Goal: Task Accomplishment & Management: Manage account settings

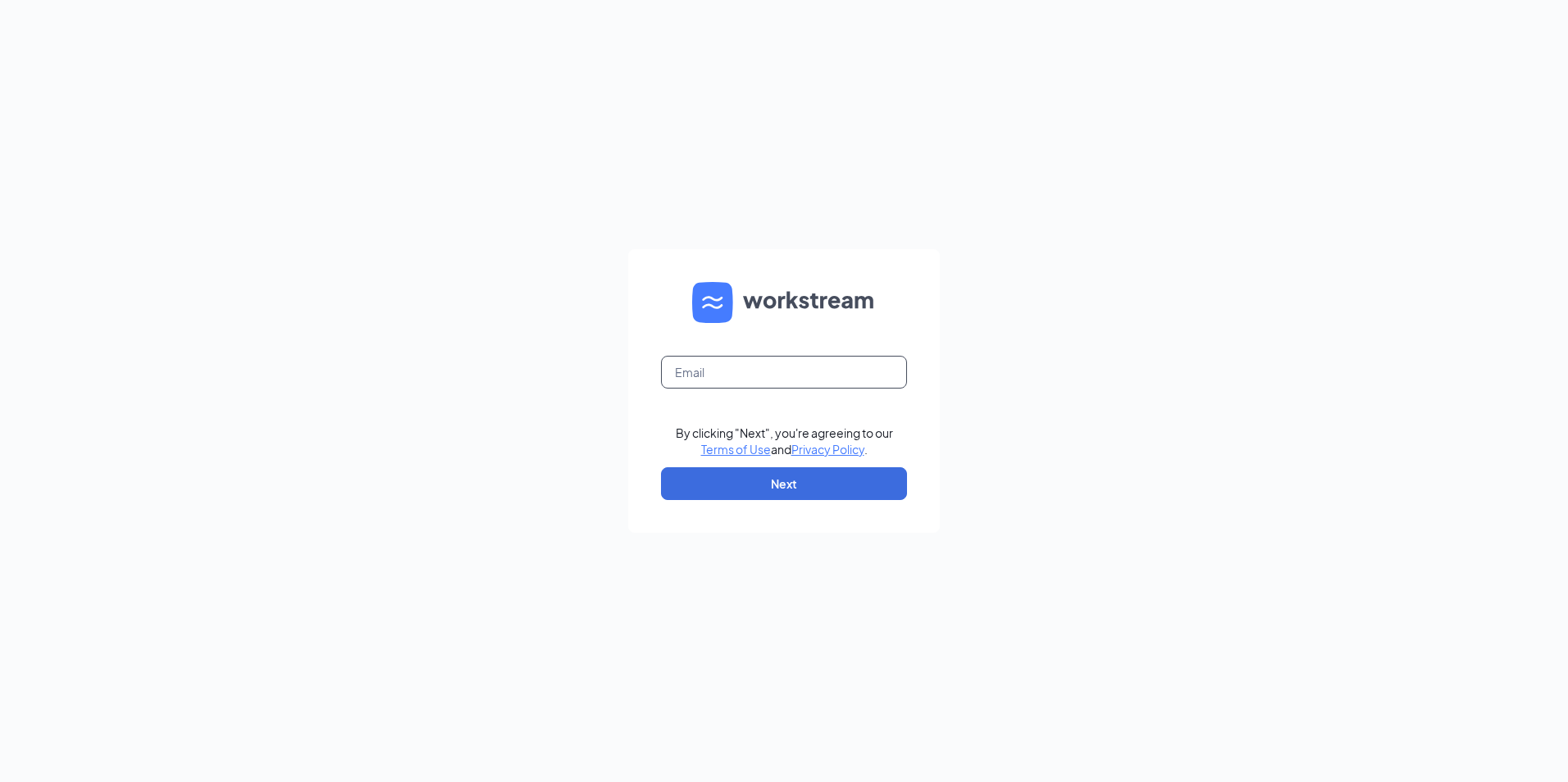
click at [732, 375] on input "text" at bounding box center [784, 373] width 246 height 33
click at [743, 372] on input "[EMAIL_ADDRESS][DOMAIN_NAME]" at bounding box center [784, 373] width 246 height 33
click at [745, 370] on input "[EMAIL_ADDRESS][DOMAIN_NAME]" at bounding box center [784, 373] width 246 height 33
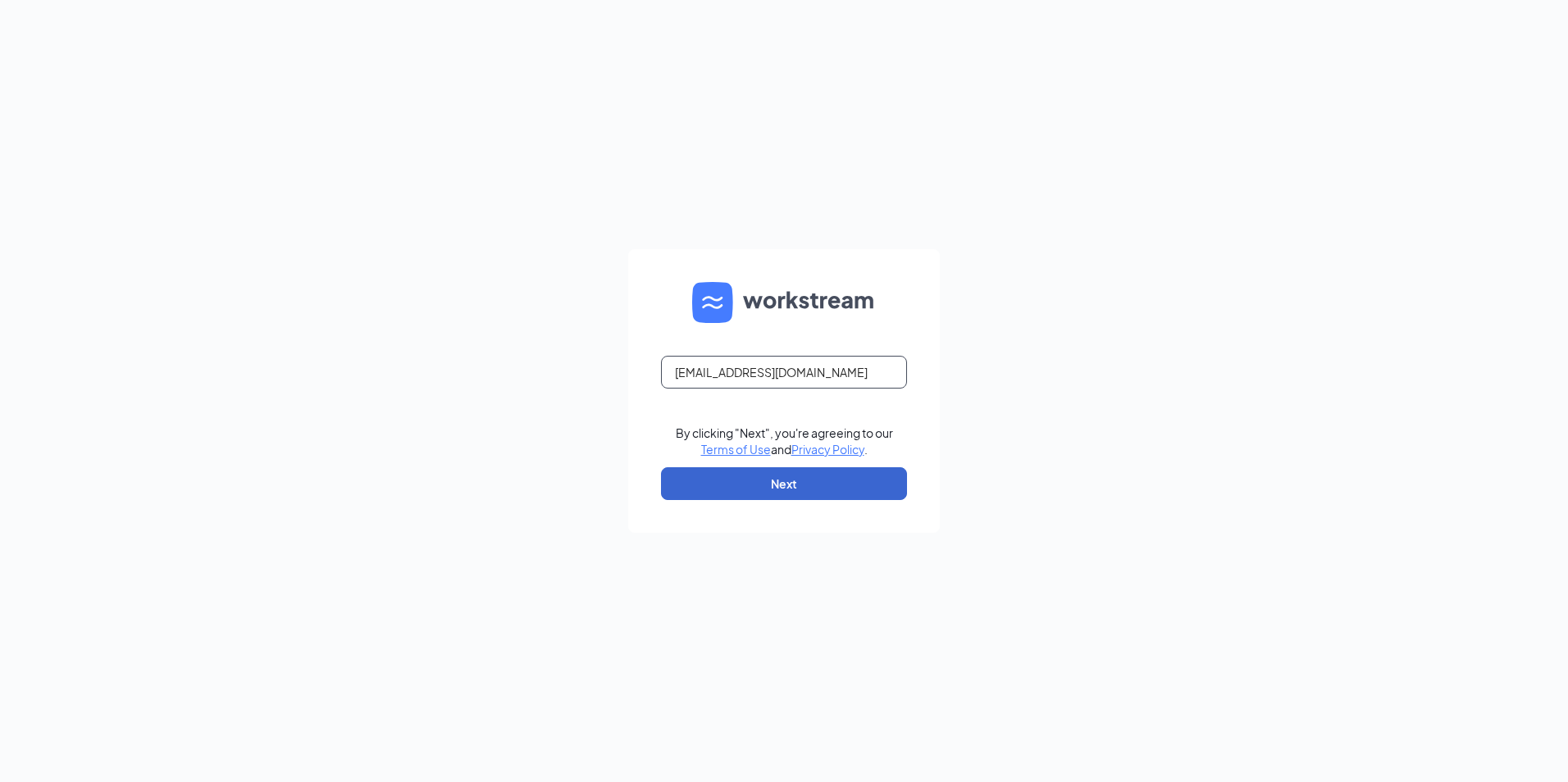
type input "[EMAIL_ADDRESS][DOMAIN_NAME]"
click at [800, 476] on button "Next" at bounding box center [784, 483] width 246 height 33
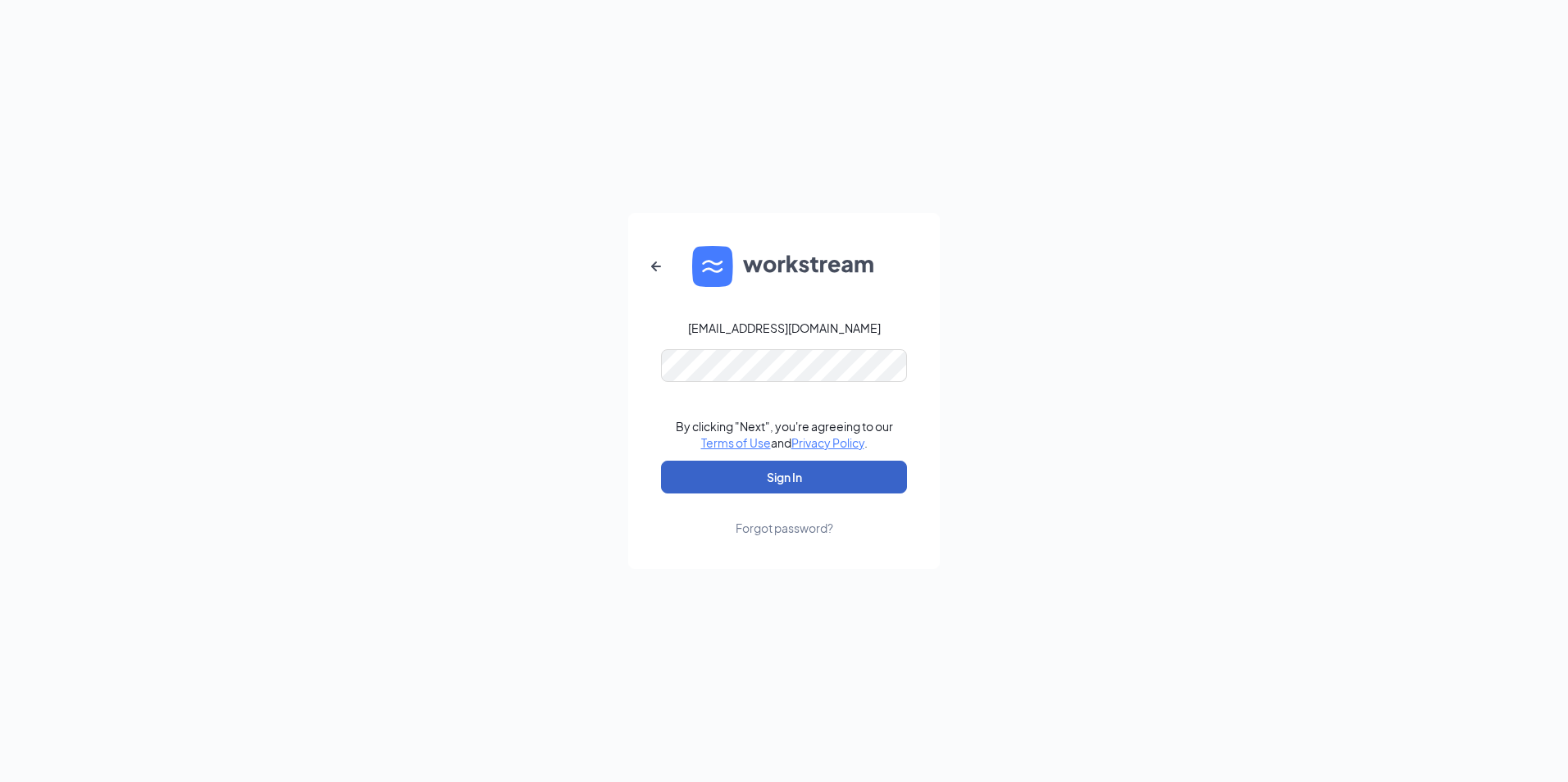
click at [755, 474] on button "Sign In" at bounding box center [784, 477] width 246 height 33
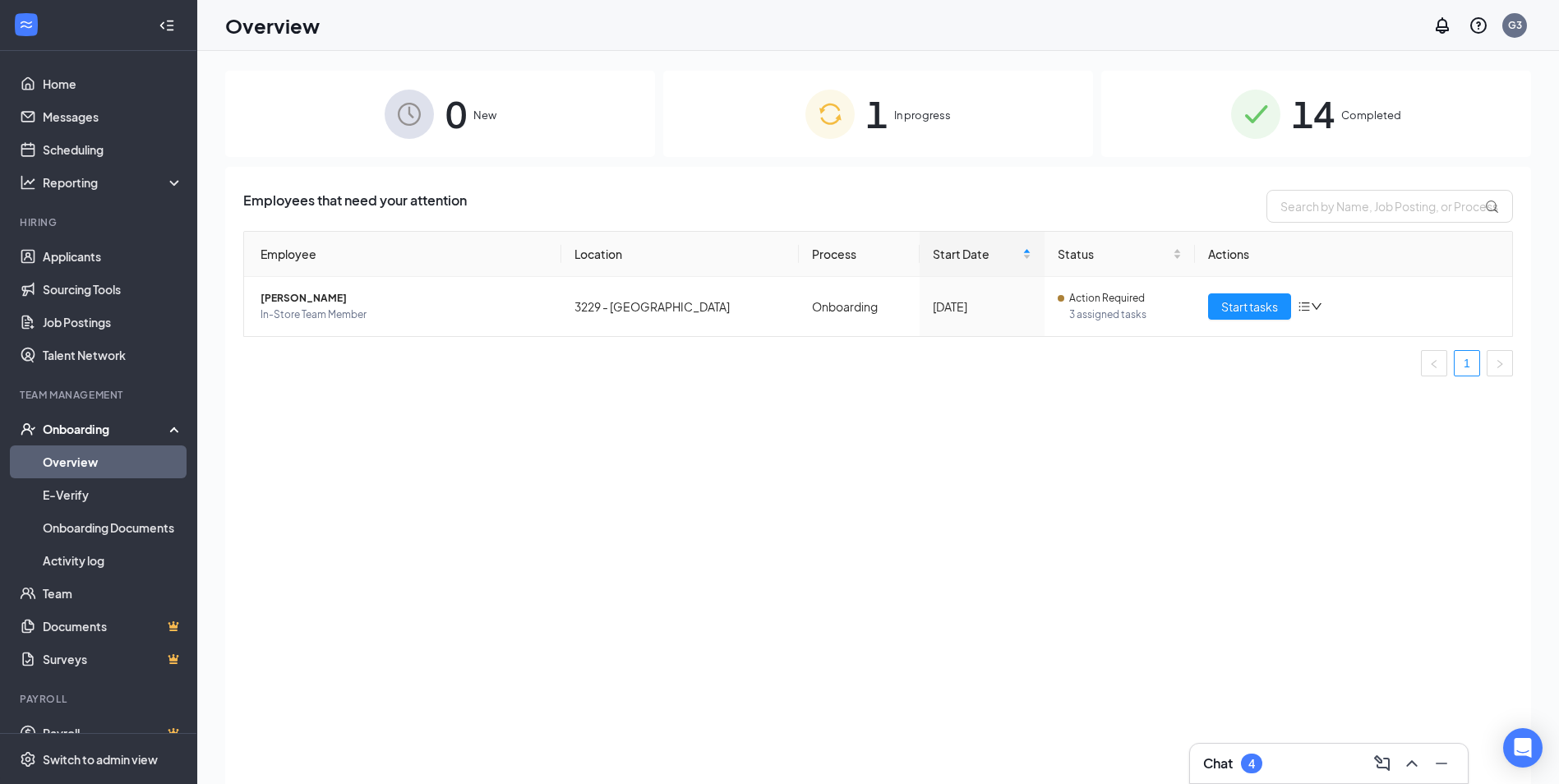
click at [867, 102] on span "1" at bounding box center [877, 114] width 21 height 57
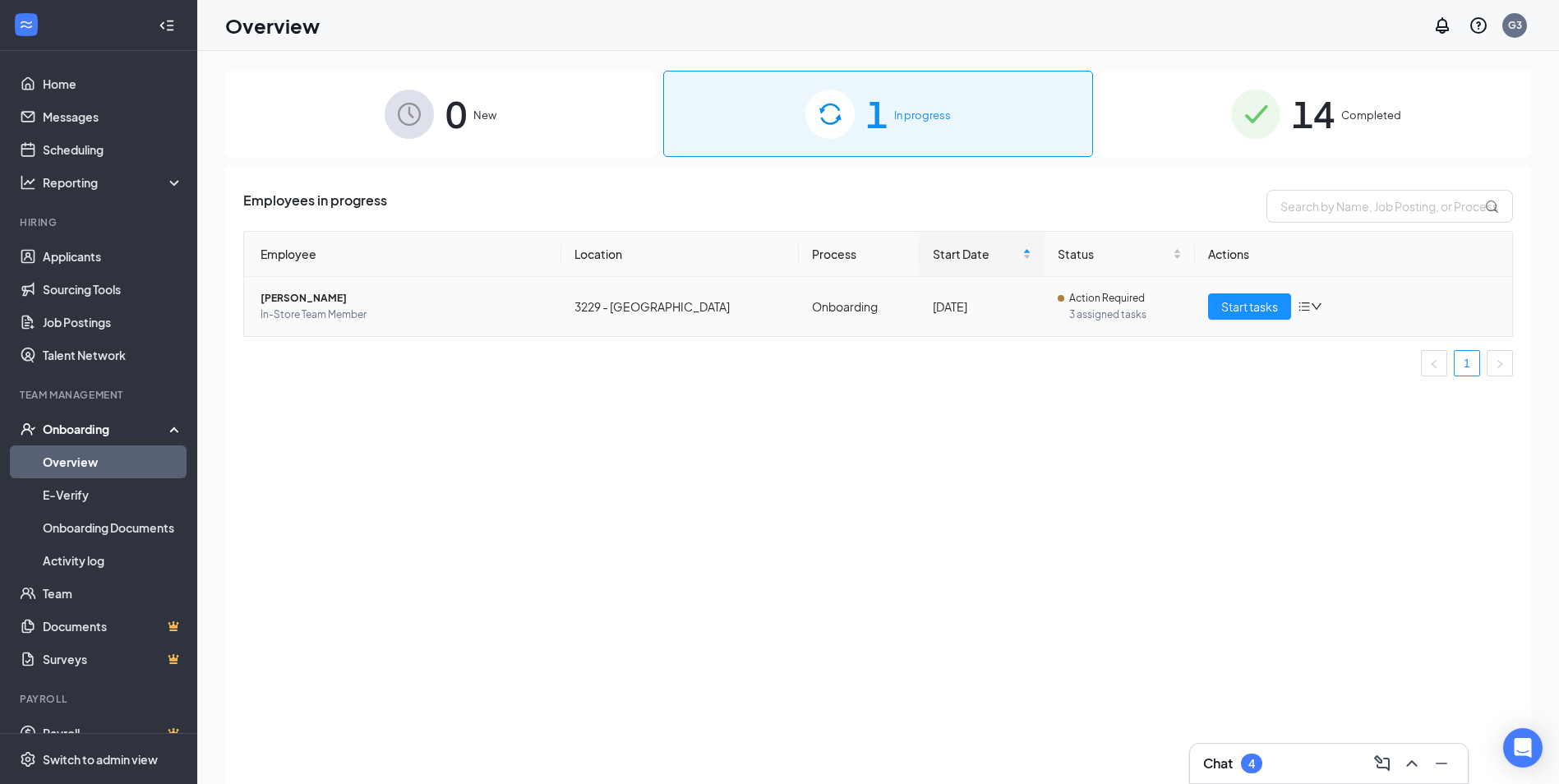
click at [392, 306] on span "Idara R Spates" at bounding box center [405, 299] width 288 height 16
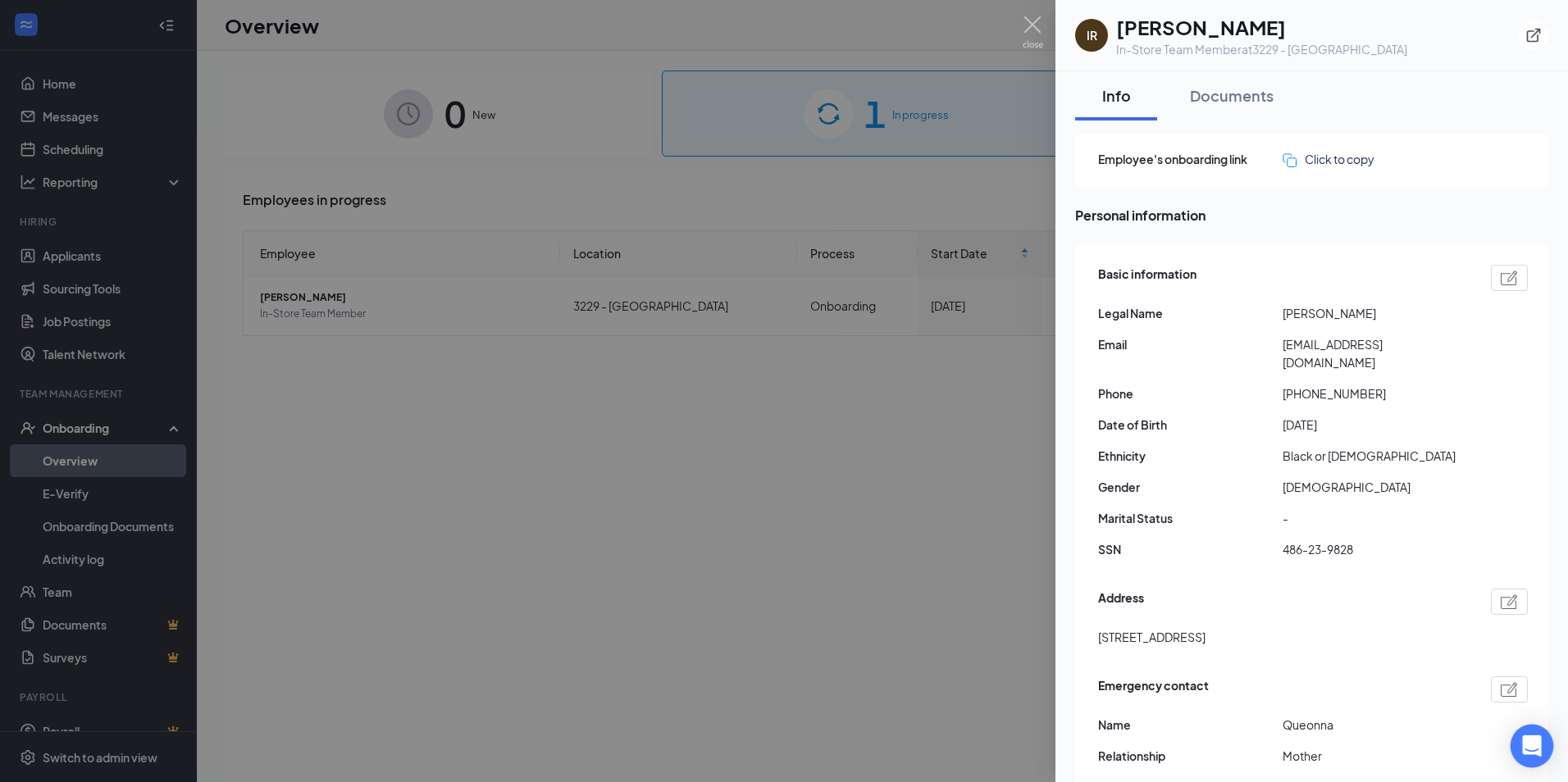
click at [1535, 739] on icon "Open Intercom Messenger" at bounding box center [1531, 746] width 19 height 21
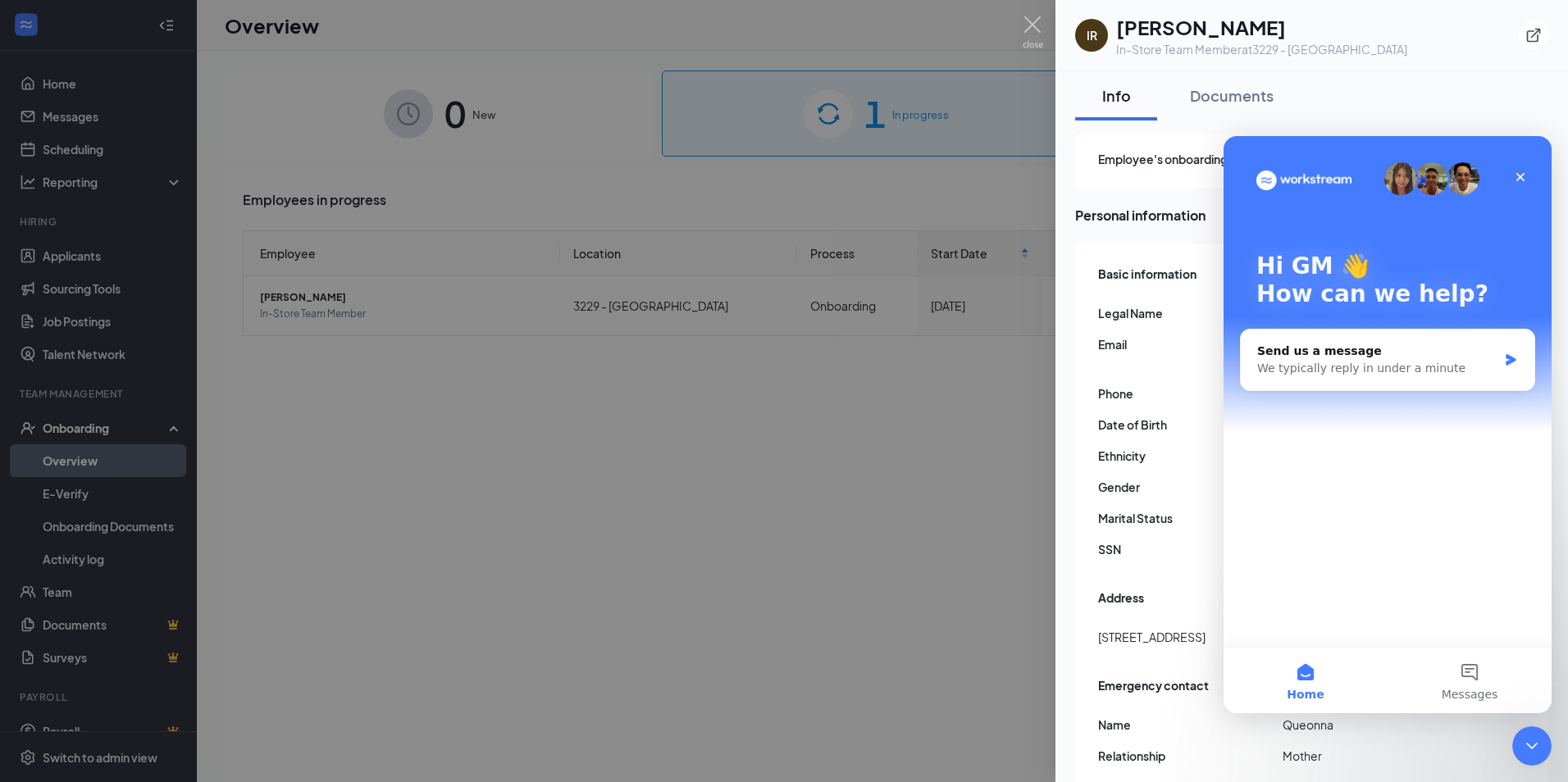
click at [1521, 718] on div "Basic information Legal Name Idara R Spates Email idaraspates@icloud.com Phone …" at bounding box center [1312, 561] width 473 height 634
click at [1520, 180] on icon "Close" at bounding box center [1520, 177] width 13 height 13
